Goal: Transaction & Acquisition: Purchase product/service

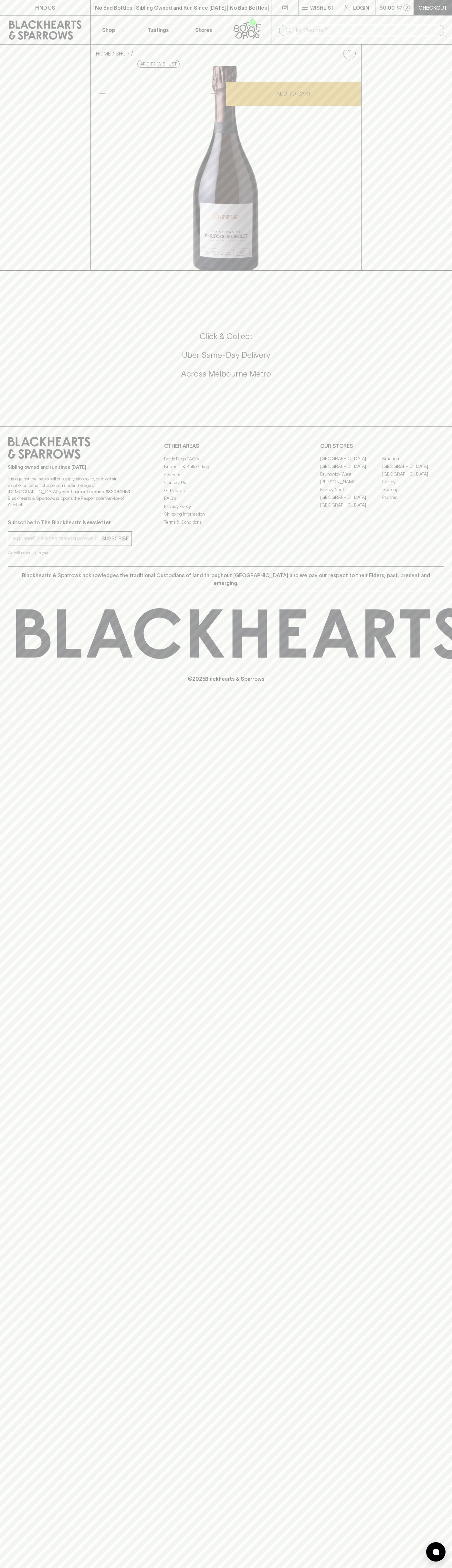
click at [279, 4] on link at bounding box center [284, 7] width 27 height 15
click at [431, 1015] on div "FIND US | No Bad Bottles | Sibling Owned and Run Since [DATE] | No Bad Bottles …" at bounding box center [226, 784] width 452 height 1568
click at [178, 1567] on html "FIND US | No Bad Bottles | Sibling Owned and Run Since [DATE] | No Bad Bottles …" at bounding box center [226, 784] width 452 height 1568
click at [30, 1426] on div "FIND US | No Bad Bottles | Sibling Owned and Run Since [DATE] | No Bad Bottles …" at bounding box center [226, 784] width 452 height 1568
